Goal: Task Accomplishment & Management: Complete application form

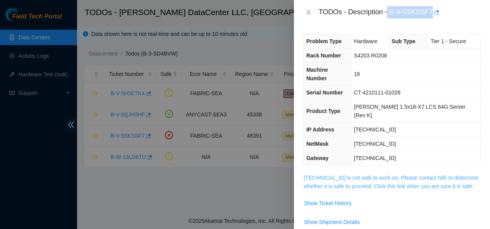
click at [367, 175] on link "23.220.244.21 is not safe to work on. Please contact NIE to determine whether i…" at bounding box center [391, 182] width 175 height 15
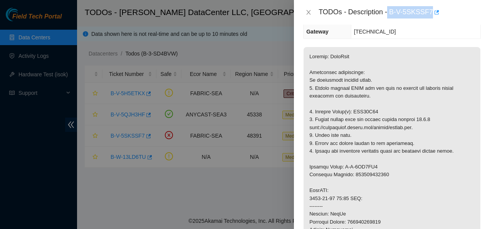
scroll to position [126, 0]
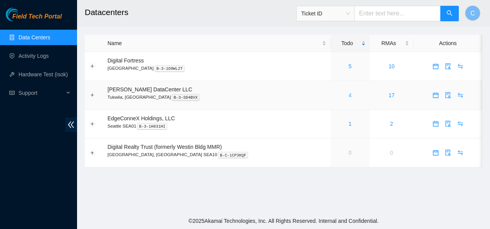
click at [349, 96] on link "4" at bounding box center [350, 95] width 3 height 6
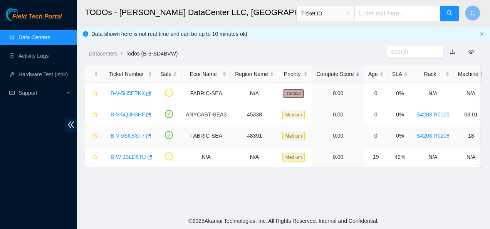
click at [126, 134] on link "B-V-5SKSSF7" at bounding box center [128, 136] width 34 height 6
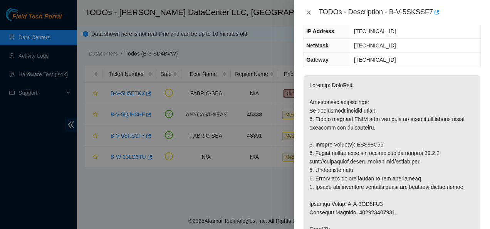
scroll to position [99, 0]
drag, startPoint x: 381, startPoint y: 127, endPoint x: 355, endPoint y: 126, distance: 25.8
copy p "WJG10E75"
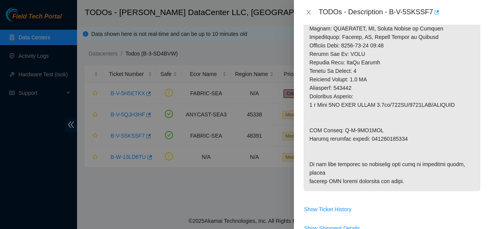
scroll to position [331, 0]
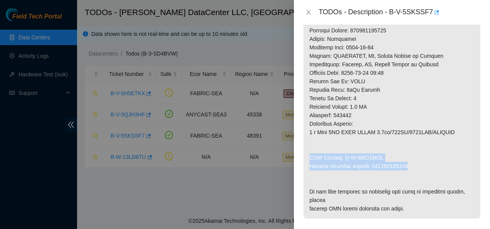
drag, startPoint x: 405, startPoint y: 149, endPoint x: 311, endPoint y: 141, distance: 94.4
click at [311, 141] on p at bounding box center [392, 30] width 177 height 376
copy p "RMA Return: B-V-5SM7IIG Return tracking number: 463470039805"
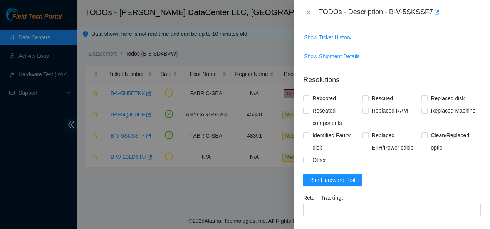
scroll to position [532, 0]
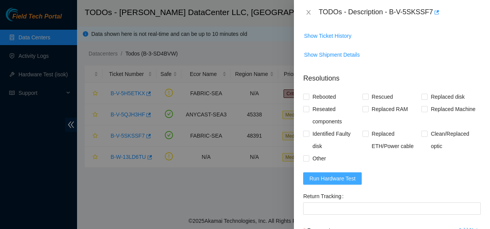
click at [327, 183] on span "Run Hardware Test" at bounding box center [333, 178] width 46 height 8
click at [399, 61] on span "Show Shipment Details" at bounding box center [392, 55] width 177 height 12
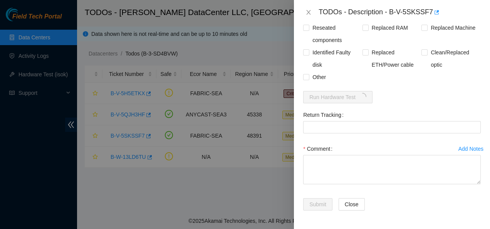
scroll to position [630, 0]
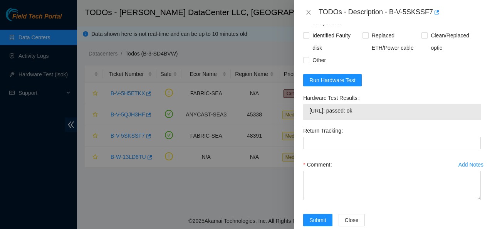
drag, startPoint x: 372, startPoint y: 127, endPoint x: 307, endPoint y: 133, distance: 65.5
click at [307, 120] on div "23.220.244.21: passed: ok" at bounding box center [392, 112] width 178 height 16
copy tbody "23.220.244.21: passed: ok"
click at [428, 93] on form "Resolutions Rebooted Rescued Replaced disk Reseated components Replaced RAM Rep…" at bounding box center [392, 102] width 178 height 267
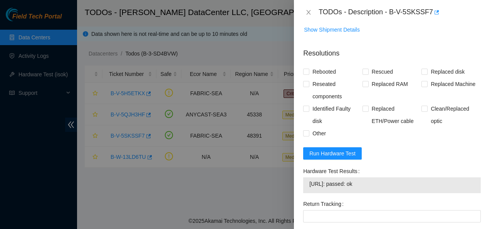
scroll to position [557, 0]
click at [307, 74] on input "Rebooted" at bounding box center [305, 71] width 5 height 5
checkbox input "true"
click at [364, 74] on input "Rescued" at bounding box center [365, 71] width 5 height 5
checkbox input "true"
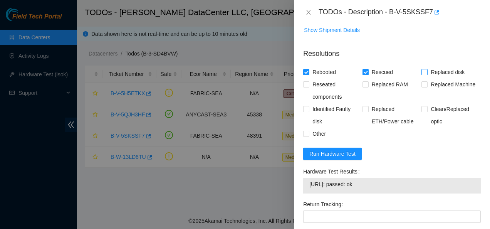
click at [422, 74] on input "Replaced disk" at bounding box center [424, 71] width 5 height 5
checkbox input "true"
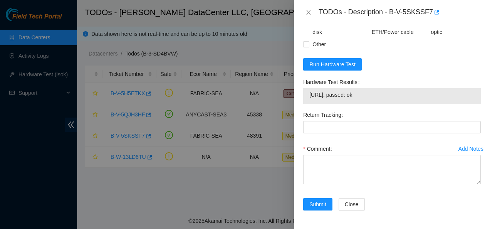
scroll to position [652, 0]
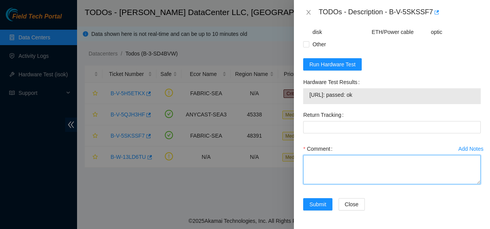
click at [317, 179] on textarea "Comment" at bounding box center [392, 169] width 178 height 29
paste textarea "Contacted NOCC to see if safe to work Replaced disk WJG10E75 with Z1Z6GEFN rebo…"
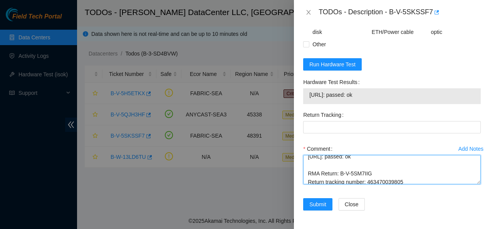
scroll to position [76, 0]
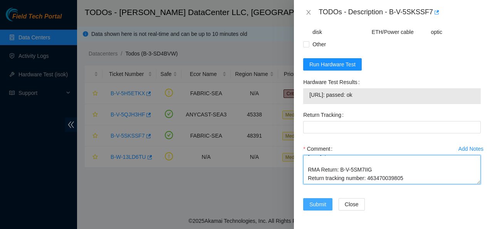
type textarea "Contacted NOCC to see if safe to work Replaced disk WJG10E75 with Z1Z6GEFN rebo…"
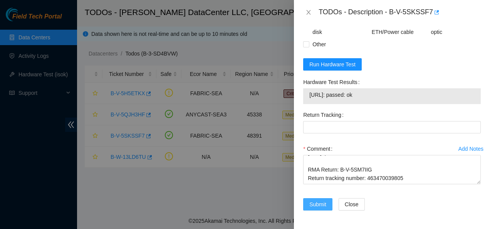
click at [311, 209] on span "Submit" at bounding box center [318, 204] width 17 height 8
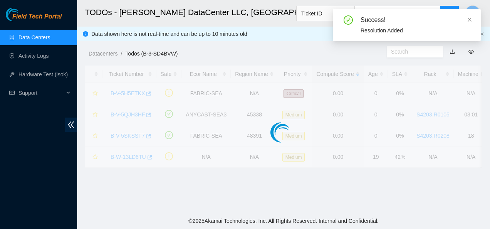
scroll to position [240, 0]
